Goal: Obtain resource: Download file/media

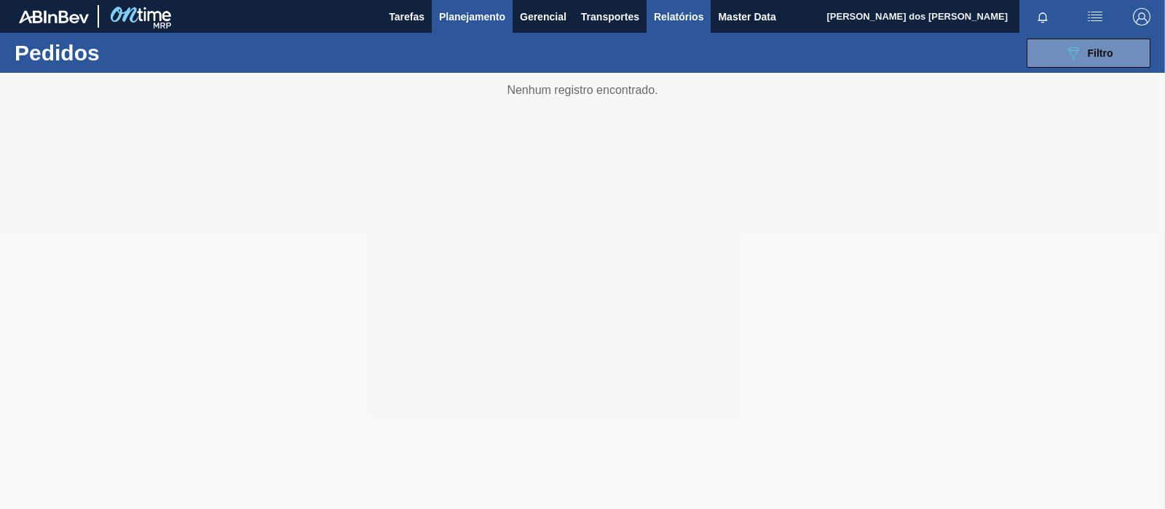
click at [682, 8] on span "Relatórios" at bounding box center [679, 16] width 50 height 17
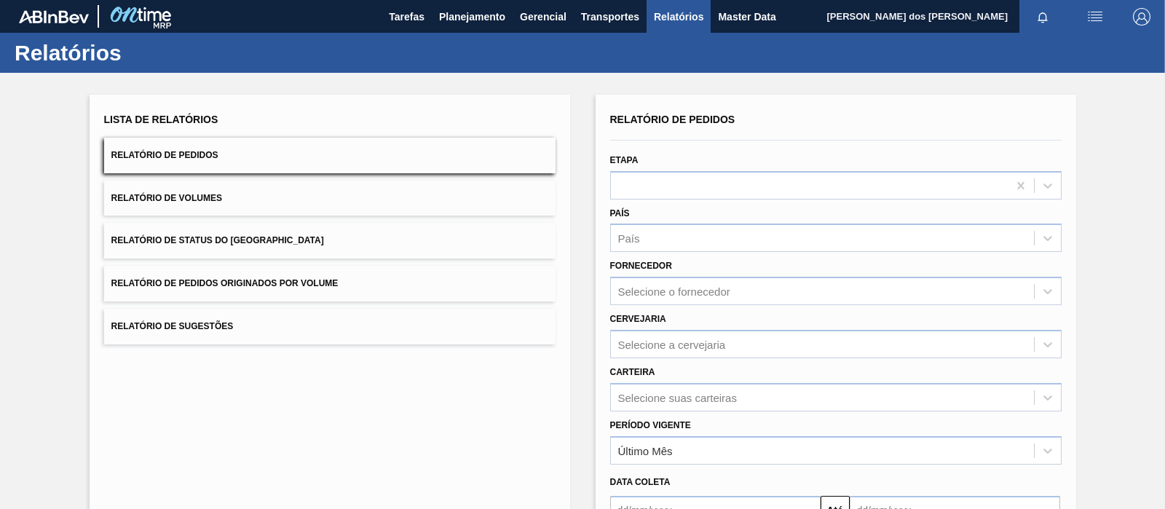
click at [239, 269] on button "Relatório de Pedidos Originados por Volume" at bounding box center [330, 284] width 452 height 36
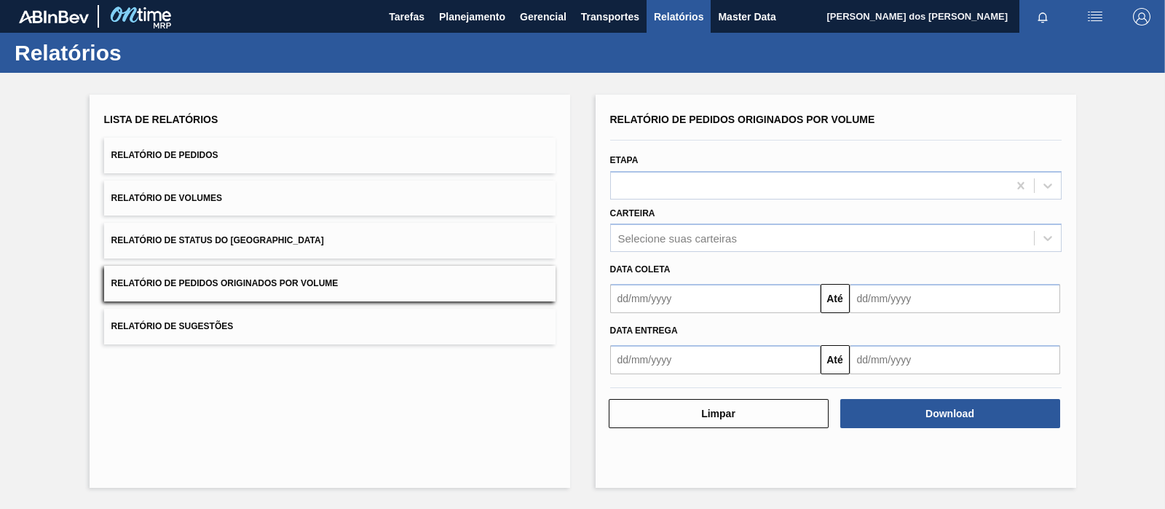
click at [230, 255] on button "Relatório de Status do [GEOGRAPHIC_DATA]" at bounding box center [330, 241] width 452 height 36
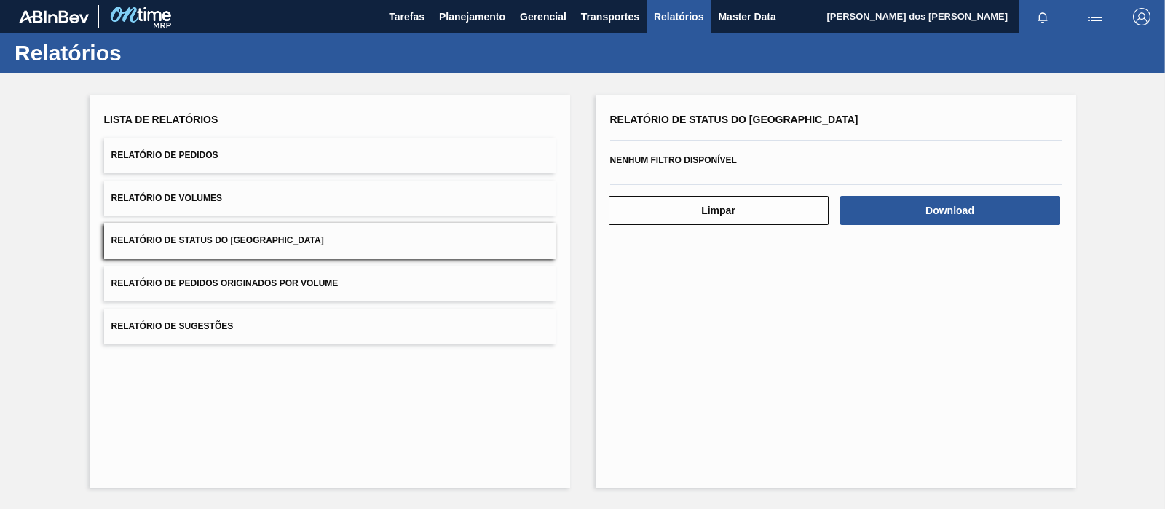
click at [232, 278] on span "Relatório de Pedidos Originados por Volume" at bounding box center [224, 283] width 227 height 10
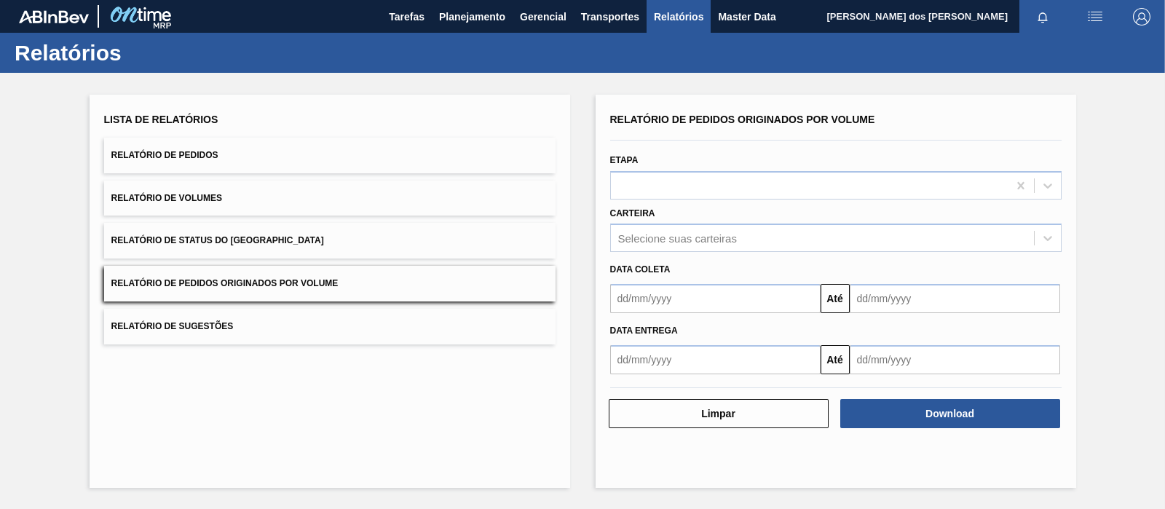
click at [677, 252] on div "Data coleta Até" at bounding box center [835, 282] width 463 height 61
click at [674, 251] on div "Relatório de Pedidos Originados por Volume Etapa Carteira Selecione suas cartei…" at bounding box center [836, 241] width 452 height 265
click at [674, 245] on div "Selecione suas carteiras" at bounding box center [822, 238] width 423 height 21
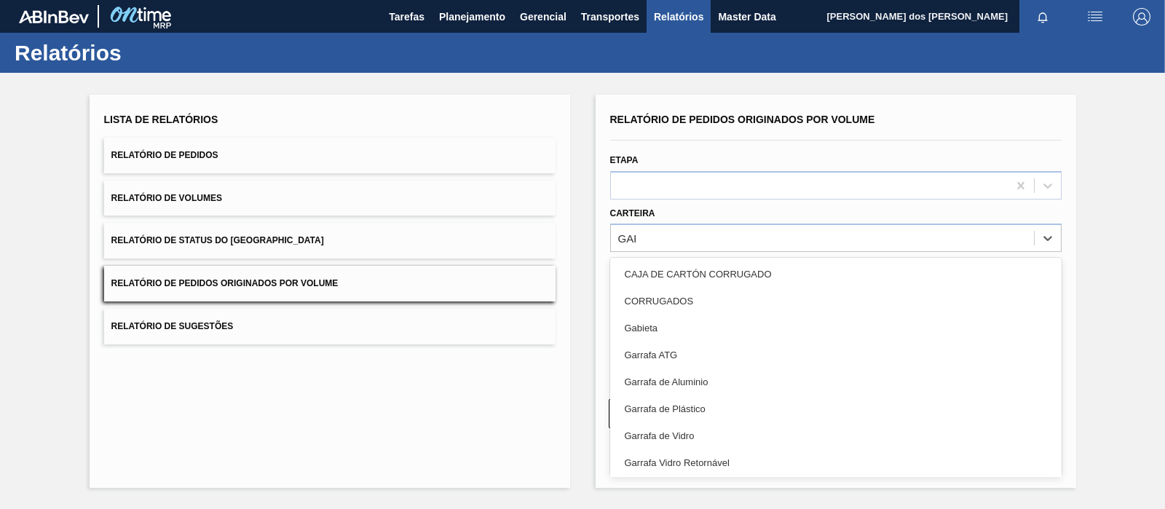
type input "[PERSON_NAME]"
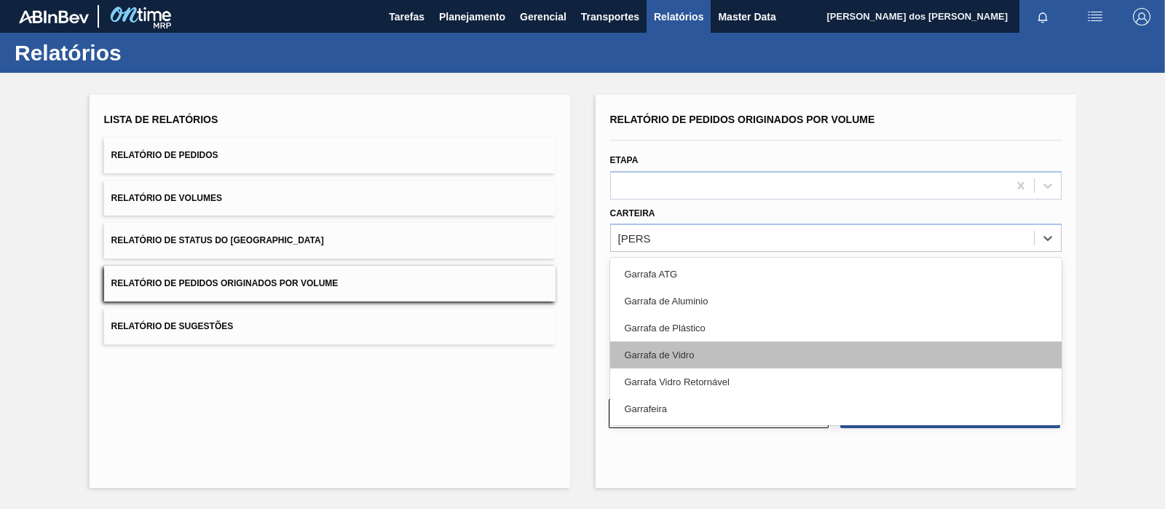
click at [678, 354] on div "Garrafa de Vidro" at bounding box center [836, 355] width 452 height 27
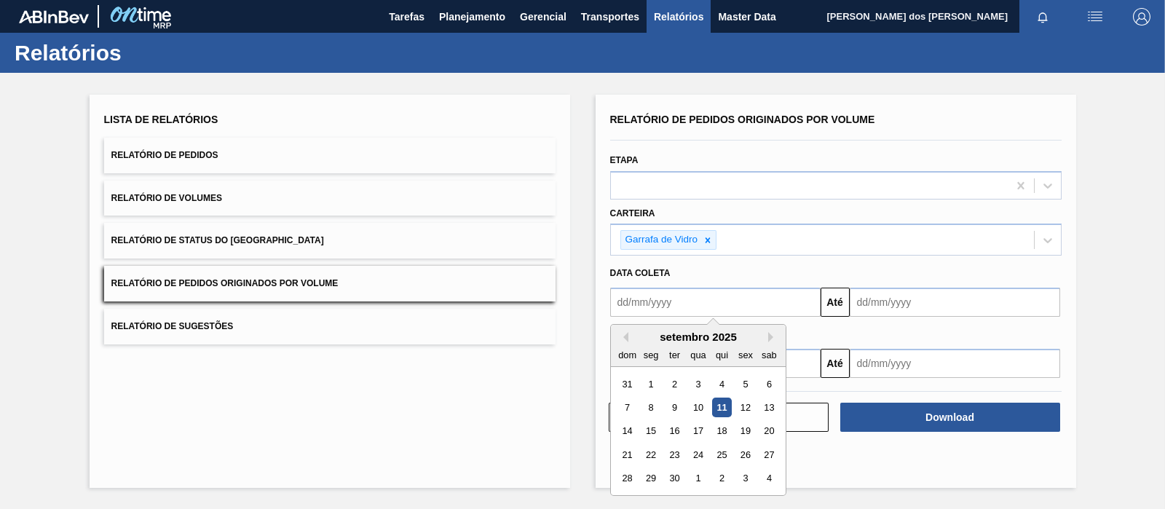
click at [743, 304] on input "text" at bounding box center [715, 302] width 210 height 29
click at [659, 381] on div "1" at bounding box center [651, 384] width 20 height 20
type input "[DATE]"
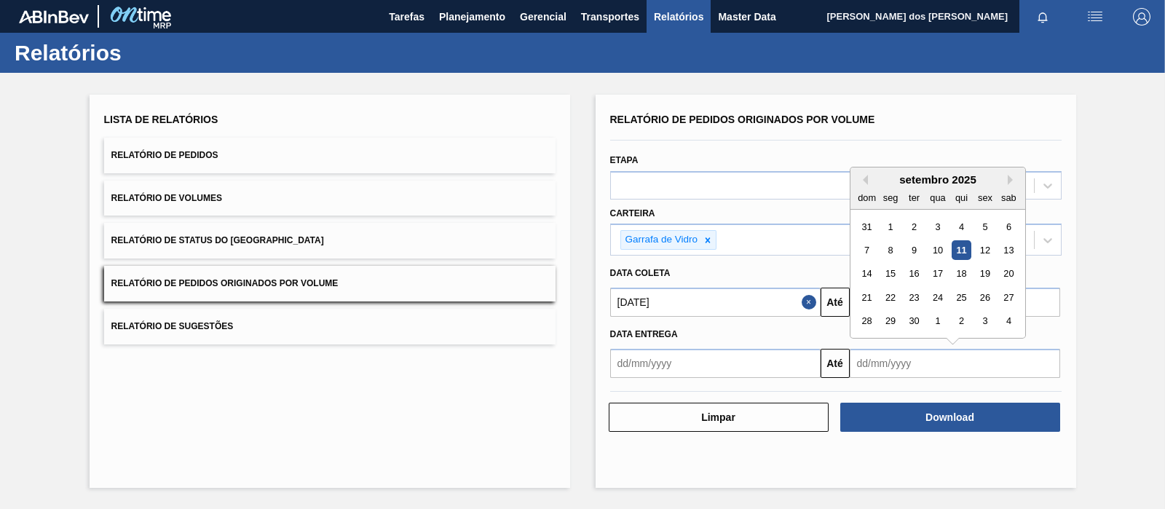
click at [907, 352] on input "text" at bounding box center [955, 363] width 210 height 29
click at [806, 326] on div "Data entrega" at bounding box center [835, 334] width 463 height 21
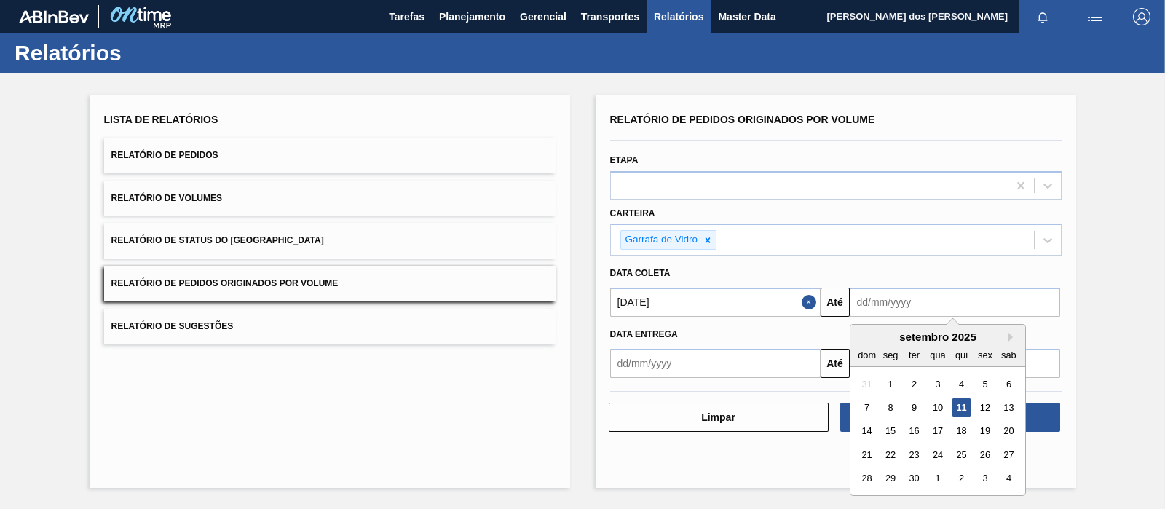
click at [934, 307] on input "text" at bounding box center [955, 302] width 210 height 29
click at [1011, 409] on div "13" at bounding box center [1008, 408] width 20 height 20
type input "[DATE]"
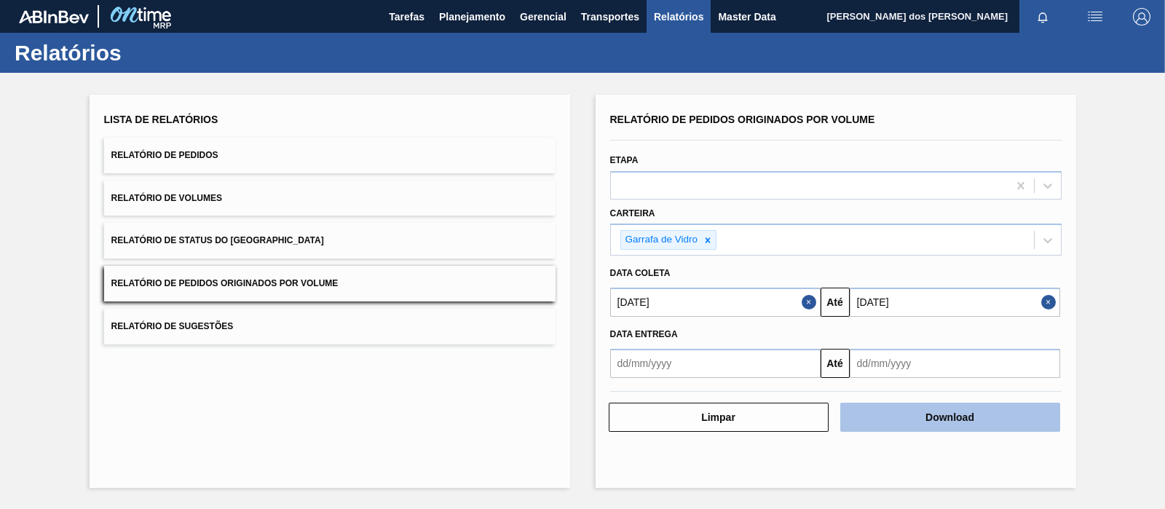
click at [906, 409] on button "Download" at bounding box center [950, 417] width 220 height 29
